Goal: Information Seeking & Learning: Learn about a topic

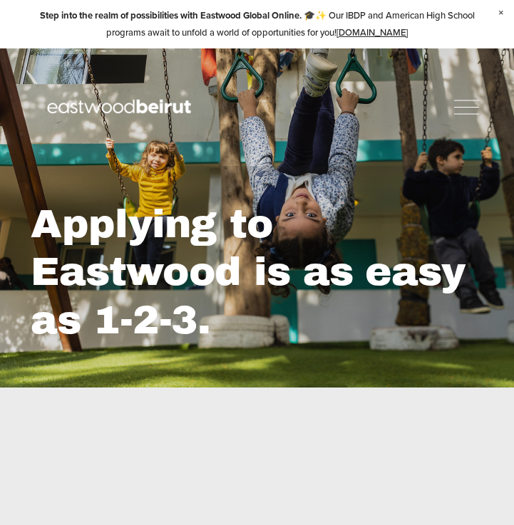
click at [462, 103] on div at bounding box center [466, 107] width 25 height 25
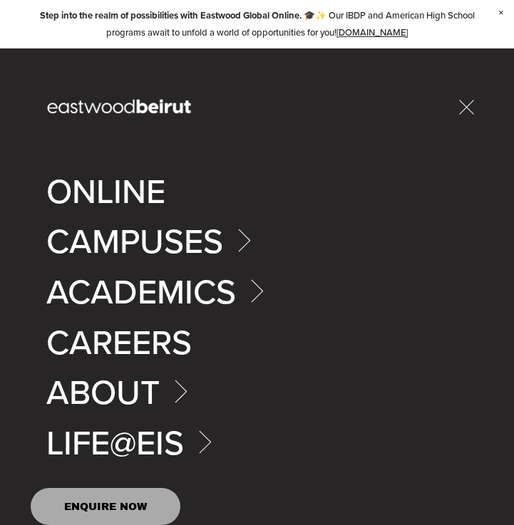
click at [155, 388] on link "Folder: ABOUT" at bounding box center [122, 392] width 152 height 34
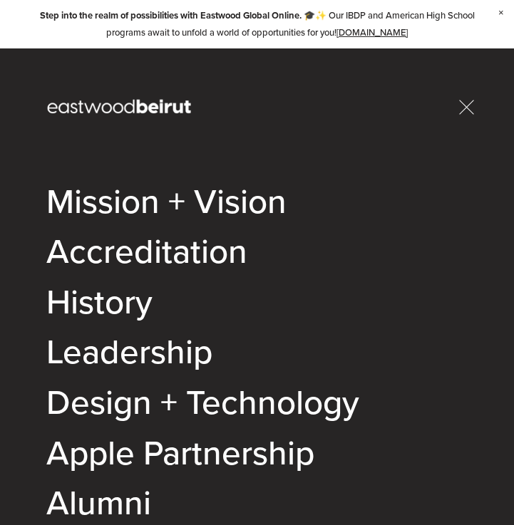
scroll to position [147, 0]
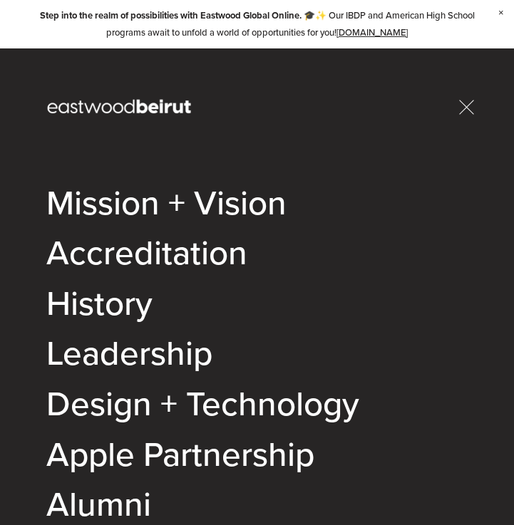
click at [454, 118] on div at bounding box center [466, 107] width 25 height 25
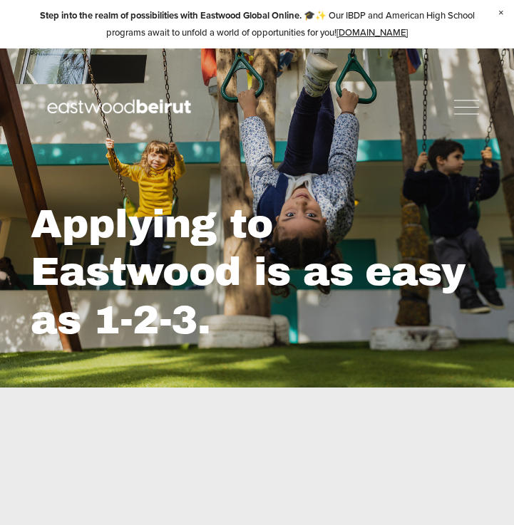
click at [455, 98] on div at bounding box center [466, 107] width 25 height 25
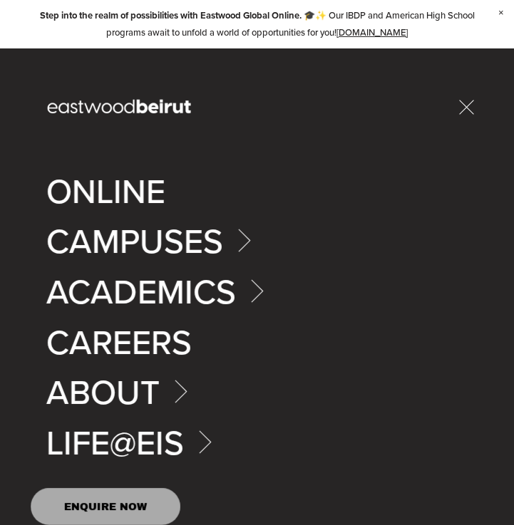
scroll to position [0, 0]
click at [107, 247] on link "Folder: CAMPUSES" at bounding box center [154, 241] width 216 height 34
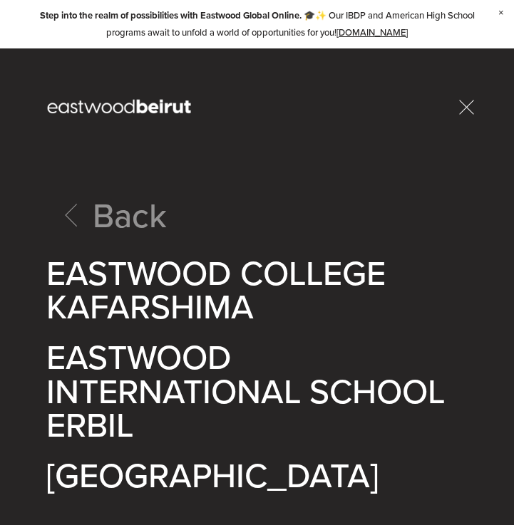
scroll to position [15, 0]
click at [95, 160] on div "Skip to Content ONLINE CAMPUSES [GEOGRAPHIC_DATA]" at bounding box center [257, 107] width 514 height 118
click at [74, 198] on icon at bounding box center [70, 215] width 34 height 34
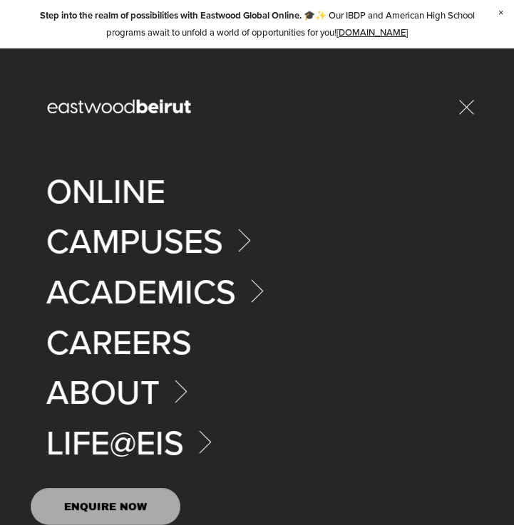
click at [142, 390] on link "Folder: ABOUT" at bounding box center [122, 392] width 152 height 34
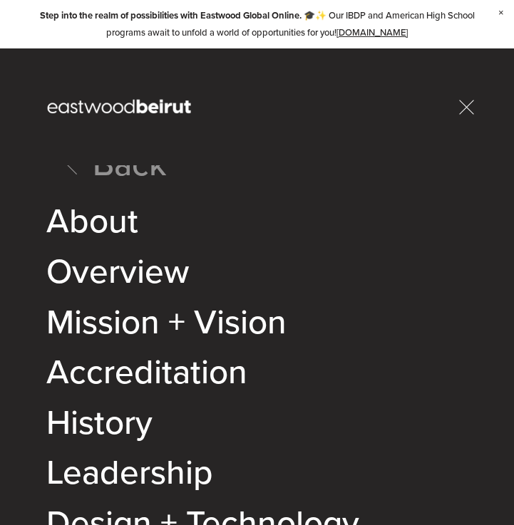
scroll to position [35, 0]
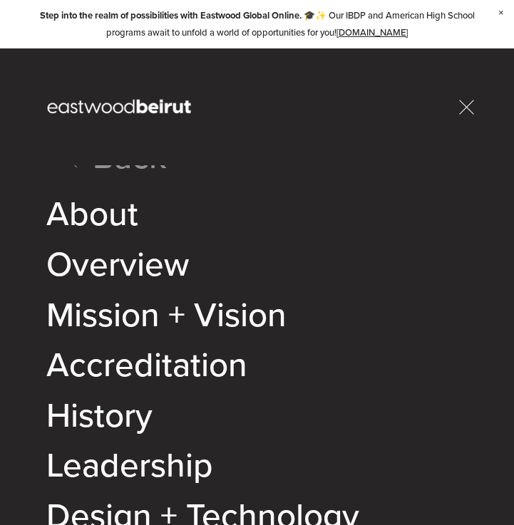
click at [112, 219] on link "About" at bounding box center [92, 213] width 92 height 34
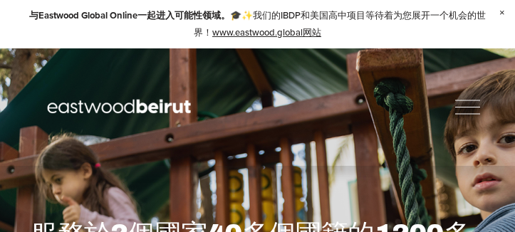
click at [466, 103] on div at bounding box center [467, 107] width 25 height 25
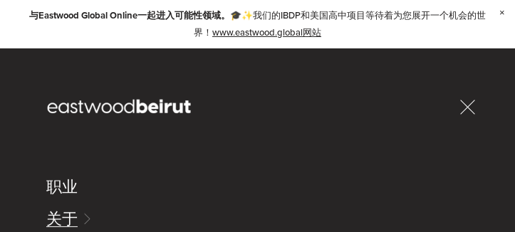
scroll to position [101, 0]
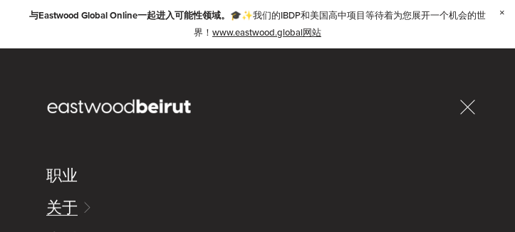
click at [61, 211] on link "文件夹： 关于" at bounding box center [70, 208] width 49 height 16
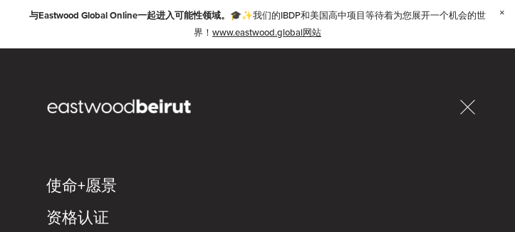
scroll to position [108, 0]
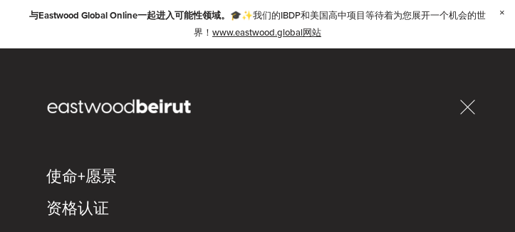
click at [94, 181] on link "使命+愿景" at bounding box center [81, 177] width 71 height 16
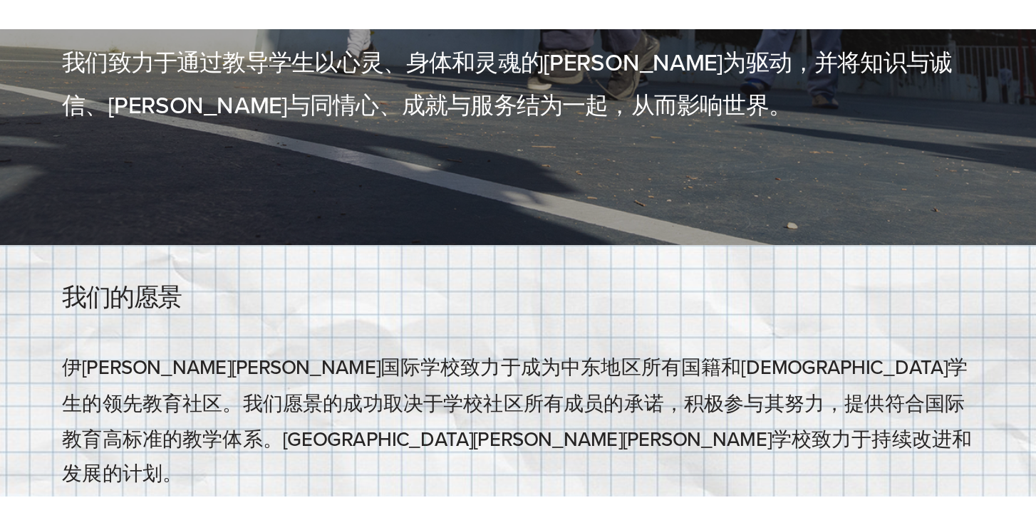
scroll to position [302, 0]
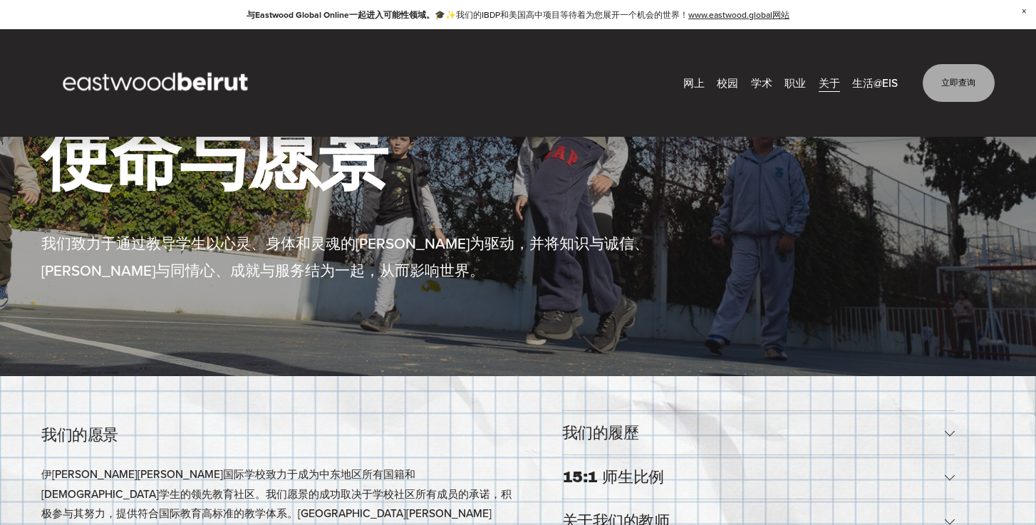
click at [515, 232] on div "使命与愿景 我们致力于通过教导学生以心灵、身体和灵魂的[PERSON_NAME]为驱动，并将知识与诚信、[PERSON_NAME]与同情心、成就与服务结为一起…" at bounding box center [518, 199] width 1036 height 356
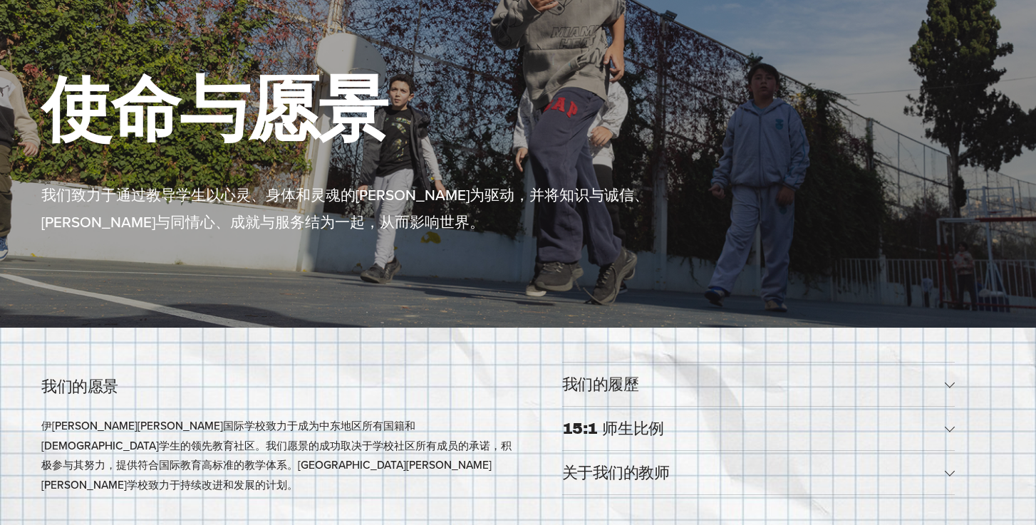
scroll to position [170, 0]
